Goal: Navigation & Orientation: Find specific page/section

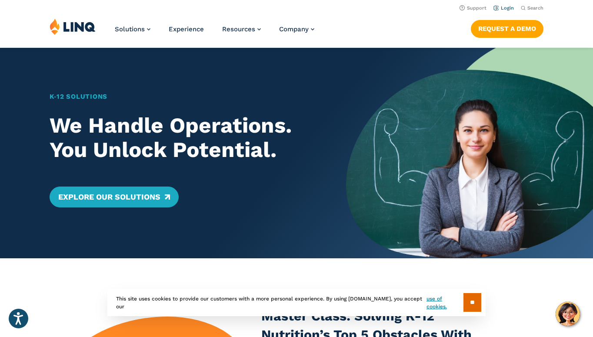
click at [504, 9] on link "Login" at bounding box center [503, 8] width 20 height 6
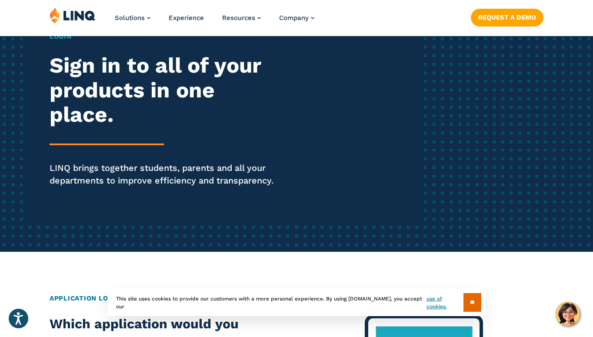
scroll to position [104, 0]
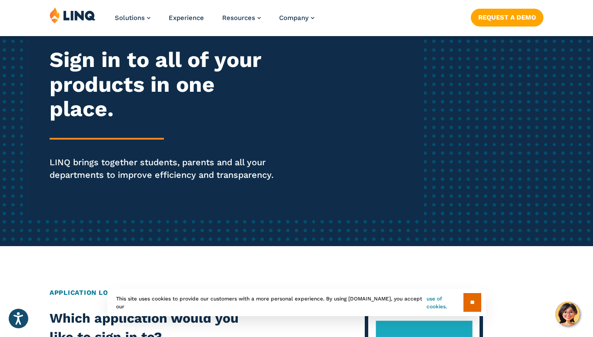
click at [436, 301] on link "use of cookies." at bounding box center [444, 303] width 37 height 16
click at [474, 296] on input "**" at bounding box center [472, 302] width 18 height 19
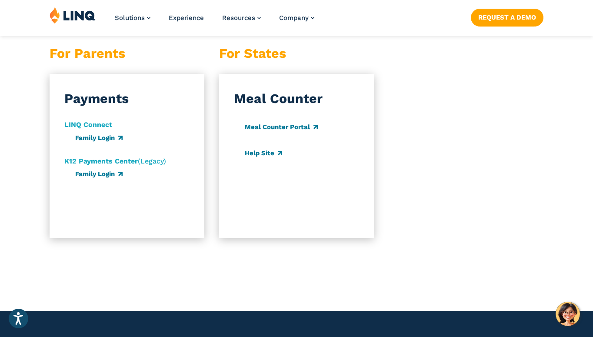
scroll to position [912, 0]
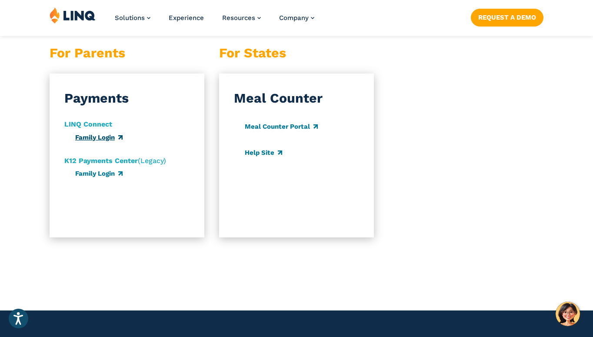
click at [93, 140] on link "Family Login" at bounding box center [98, 137] width 47 height 8
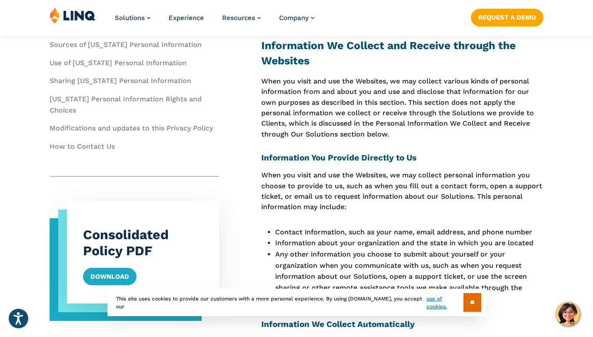
scroll to position [754, 0]
